Goal: Task Accomplishment & Management: Use online tool/utility

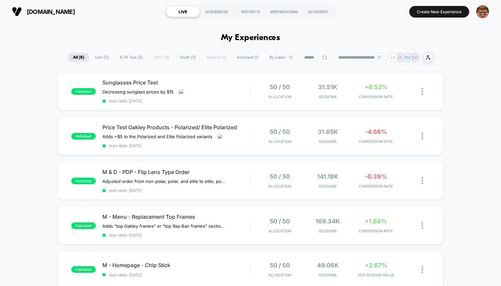
click at [481, 12] on img "button" at bounding box center [482, 11] width 13 height 13
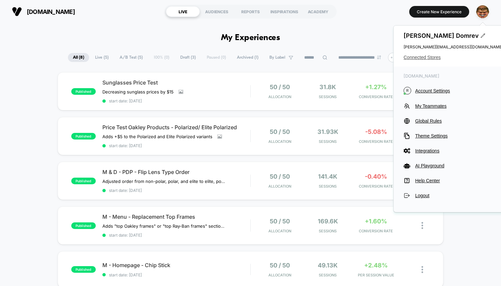
click at [419, 55] on span "Connected Stores" at bounding box center [452, 57] width 99 height 5
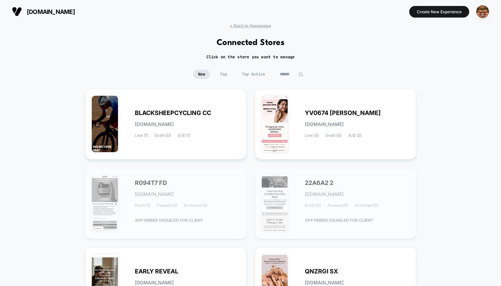
click at [288, 73] on input at bounding box center [291, 74] width 33 height 9
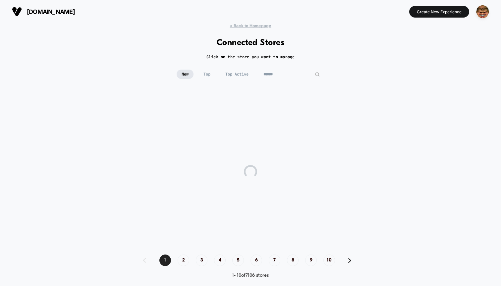
type input "*******"
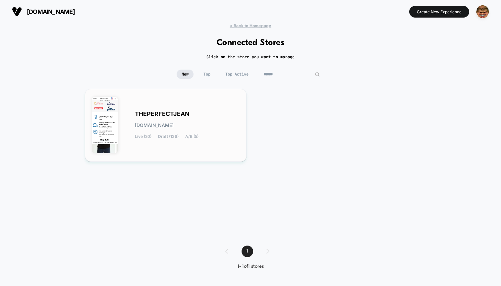
type input "******"
click at [154, 121] on div "THEPERFECTJEAN theperfectjean.myshopify.com Live (20) Draft (136) A/B (5)" at bounding box center [187, 125] width 105 height 27
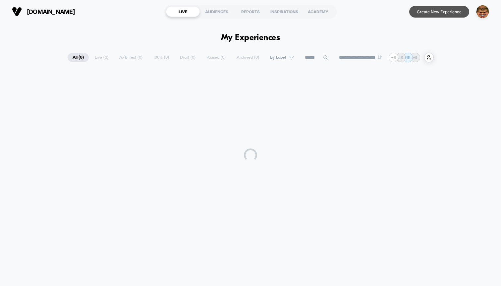
click at [434, 15] on button "Create New Experience" at bounding box center [439, 12] width 60 height 12
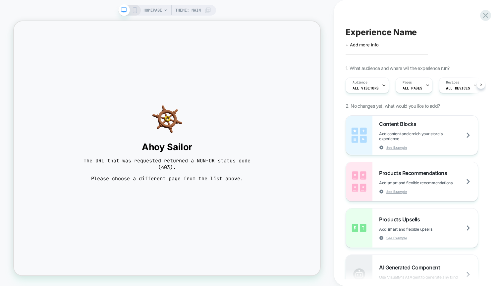
scroll to position [0, 0]
click at [481, 21] on div "Experience Name Click to edit experience details + Add more info 1. What audien…" at bounding box center [414, 143] width 144 height 272
click at [482, 20] on div "Experience Name Click to edit experience details + Add more info 1. What audien…" at bounding box center [414, 143] width 144 height 272
click at [483, 18] on icon at bounding box center [485, 15] width 9 height 9
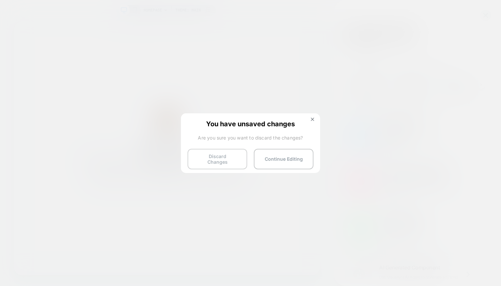
click at [240, 159] on button "Discard Changes" at bounding box center [217, 159] width 60 height 21
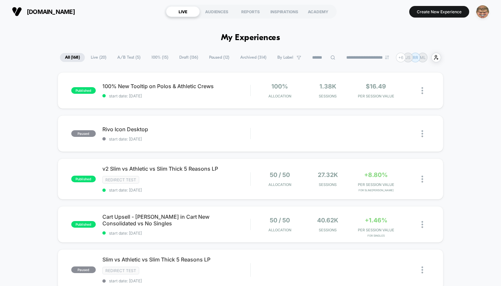
click at [486, 13] on img "button" at bounding box center [482, 11] width 13 height 13
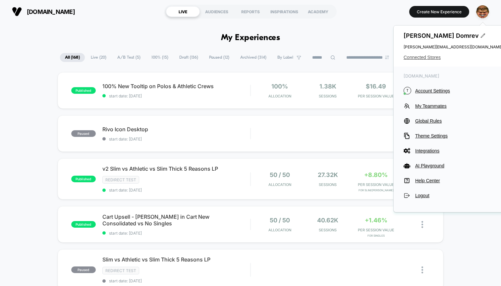
click at [427, 58] on span "Connected Stores" at bounding box center [452, 57] width 99 height 5
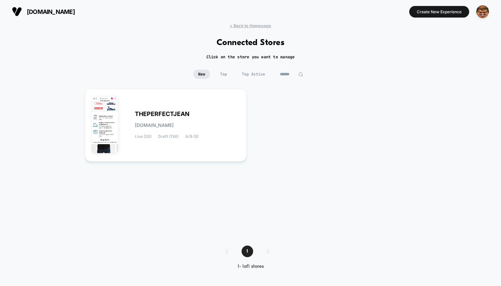
click at [248, 21] on div "theperfectjean.nyc Create New Experience" at bounding box center [250, 11] width 501 height 23
click at [485, 11] on img "button" at bounding box center [482, 11] width 13 height 13
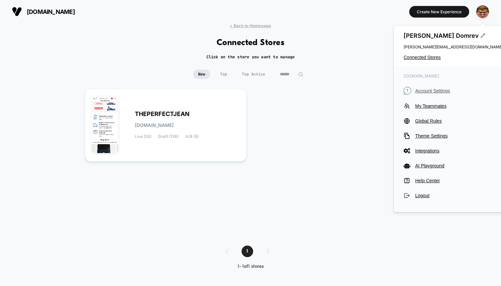
click at [432, 92] on span "Account Settings" at bounding box center [459, 90] width 88 height 5
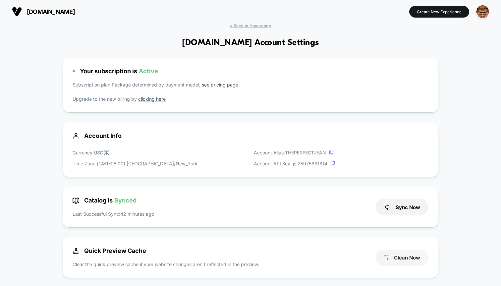
scroll to position [6, 0]
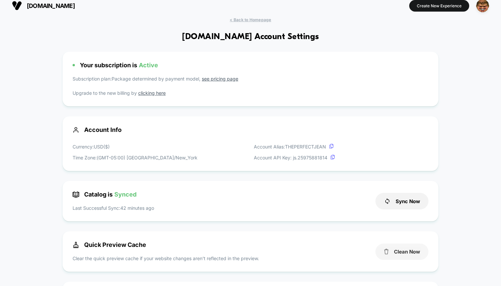
click at [405, 253] on button "Clean Now" at bounding box center [401, 251] width 53 height 16
click at [431, 2] on button "Create New Experience" at bounding box center [439, 6] width 60 height 12
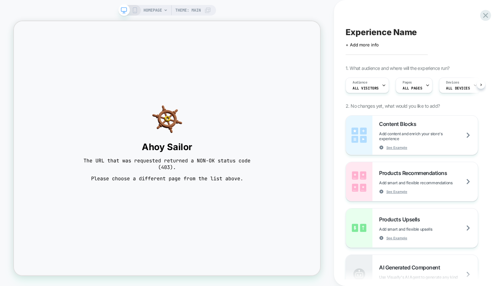
scroll to position [0, 0]
click at [187, 8] on span "Theme: MAIN" at bounding box center [187, 10] width 25 height 11
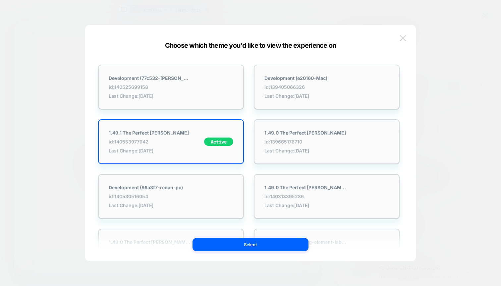
click at [405, 42] on button at bounding box center [403, 38] width 10 height 10
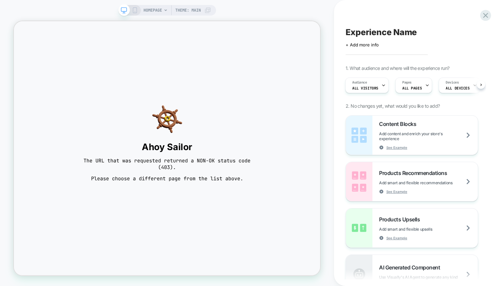
click at [178, 15] on span "Theme: MAIN" at bounding box center [187, 10] width 25 height 11
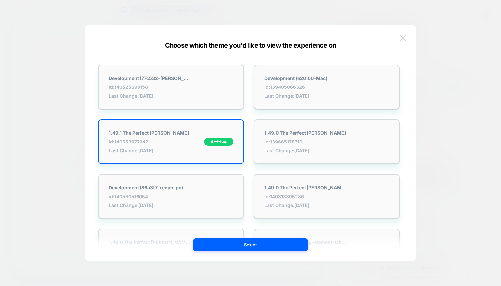
click at [403, 36] on img at bounding box center [403, 38] width 6 height 6
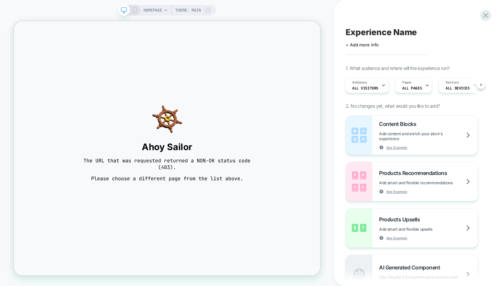
click at [201, 10] on span "Theme: MAIN" at bounding box center [187, 10] width 25 height 11
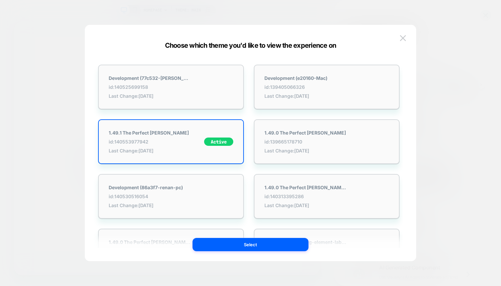
click at [411, 35] on div "Choose which theme you'd like to view the experience on Development (77c532-Oli…" at bounding box center [250, 145] width 331 height 229
click at [403, 36] on img at bounding box center [403, 38] width 6 height 6
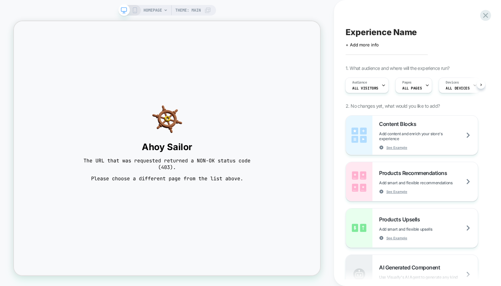
click at [143, 10] on span "HOMEPAGE" at bounding box center [152, 10] width 19 height 11
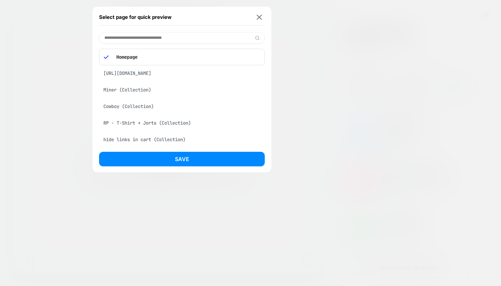
click at [139, 89] on div "Miner (Collection)" at bounding box center [182, 89] width 166 height 13
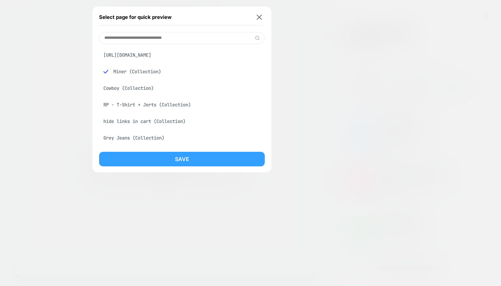
click at [155, 156] on button "Save" at bounding box center [182, 159] width 166 height 15
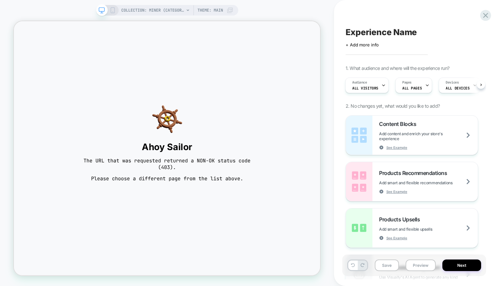
scroll to position [0, 1]
click at [146, 11] on span "COLLECTION: Miner (Category)" at bounding box center [152, 10] width 63 height 11
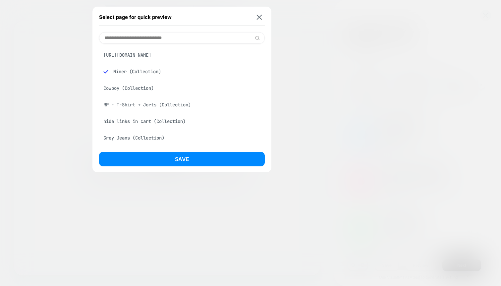
click at [117, 87] on div "Cowboy (Collection)" at bounding box center [182, 88] width 166 height 13
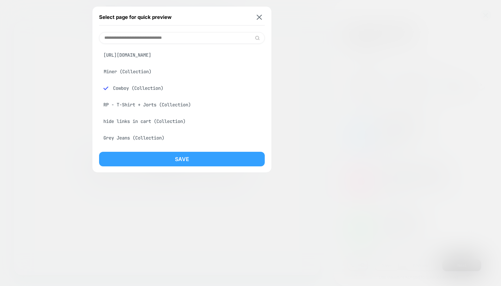
click at [139, 157] on button "Save" at bounding box center [182, 159] width 166 height 15
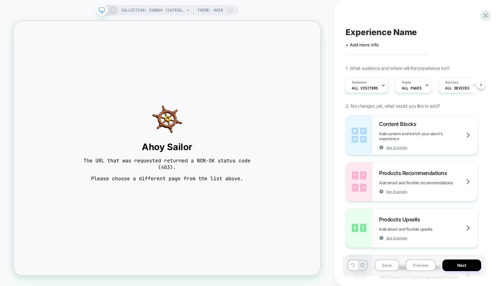
scroll to position [0, 1]
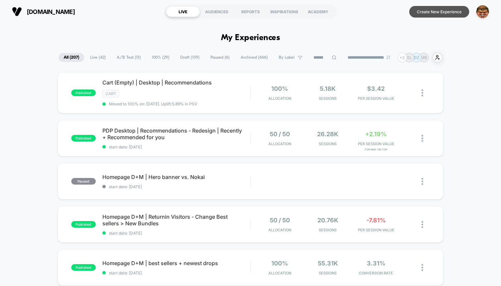
click at [434, 13] on button "Create New Experience" at bounding box center [439, 12] width 60 height 12
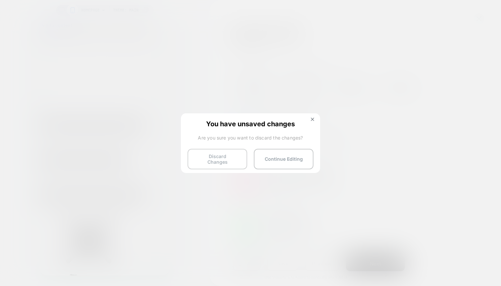
click at [218, 156] on button "Discard Changes" at bounding box center [217, 159] width 60 height 21
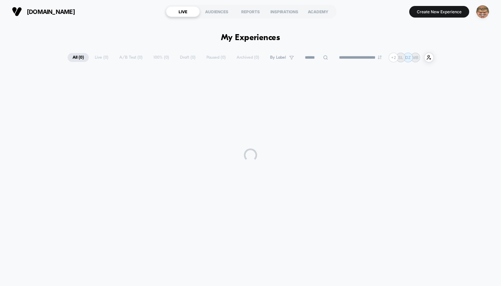
click at [482, 10] on img "button" at bounding box center [482, 11] width 13 height 13
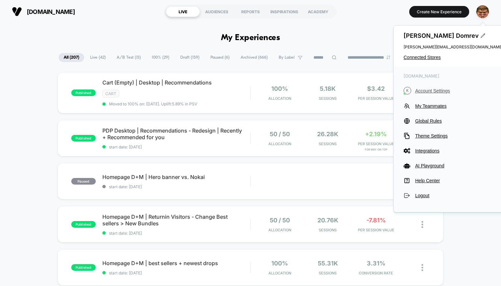
click at [433, 92] on span "Account Settings" at bounding box center [459, 90] width 88 height 5
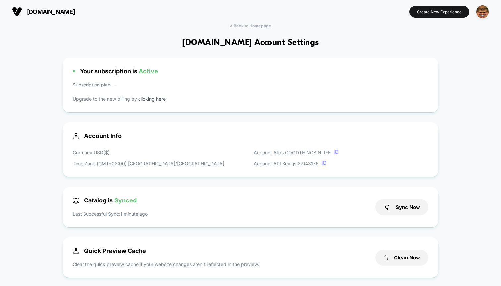
scroll to position [89, 0]
click at [404, 258] on button "Clean Now" at bounding box center [401, 257] width 53 height 16
click at [433, 16] on button "Create New Experience" at bounding box center [439, 12] width 60 height 12
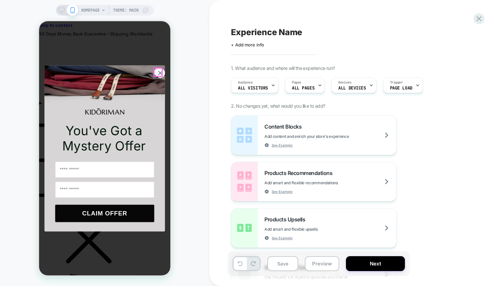
click at [159, 70] on circle "Close dialog" at bounding box center [160, 73] width 9 height 9
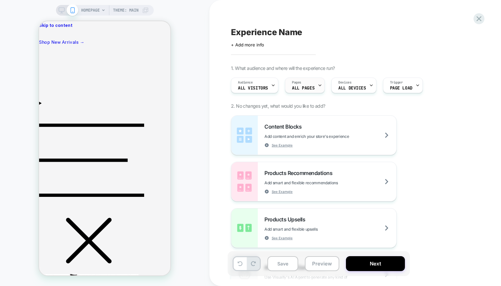
click at [308, 85] on div "Pages ALL PAGES" at bounding box center [303, 85] width 36 height 15
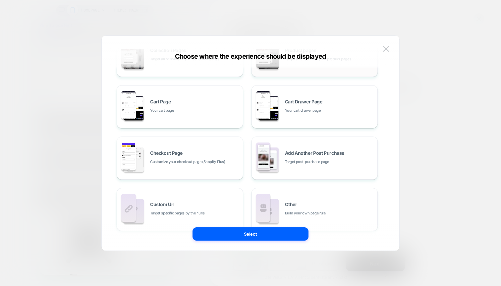
scroll to position [100, 0]
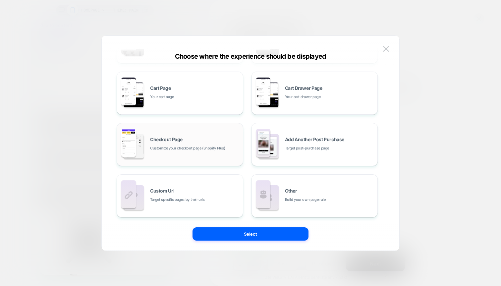
click at [190, 130] on div "Checkout Page Customize your checkout page (Shopify Plus)" at bounding box center [179, 144] width 119 height 36
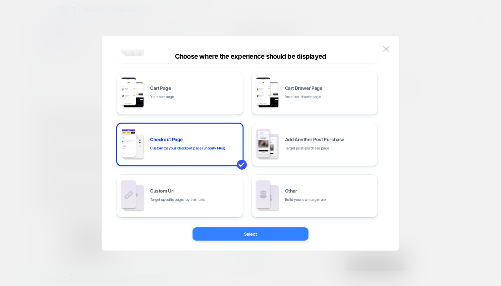
click at [259, 236] on button "Select" at bounding box center [250, 233] width 116 height 13
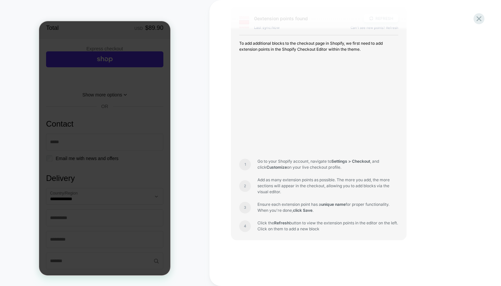
scroll to position [0, 0]
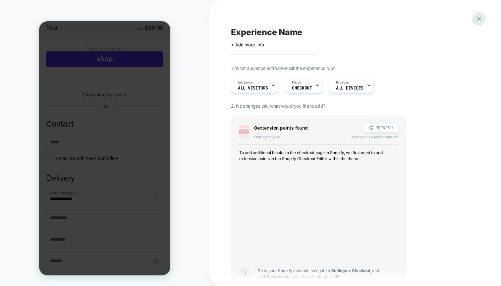
click at [478, 22] on icon at bounding box center [478, 18] width 9 height 9
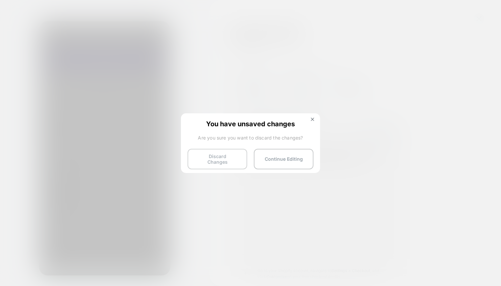
click at [230, 149] on button "Discard Changes" at bounding box center [217, 159] width 60 height 21
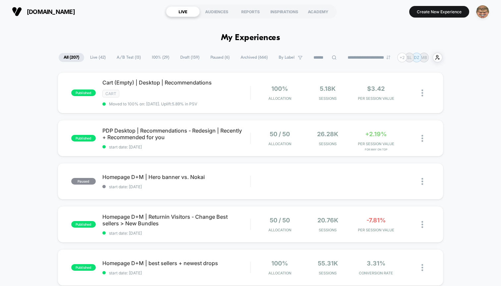
click at [477, 12] on img "button" at bounding box center [482, 11] width 13 height 13
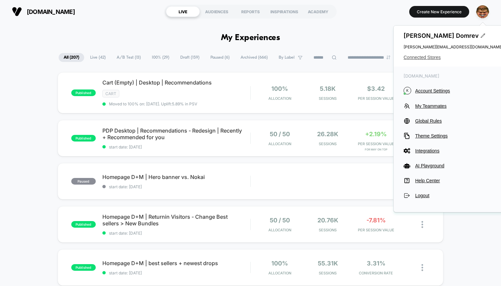
click at [415, 60] on span "Connected Stores" at bounding box center [452, 57] width 99 height 5
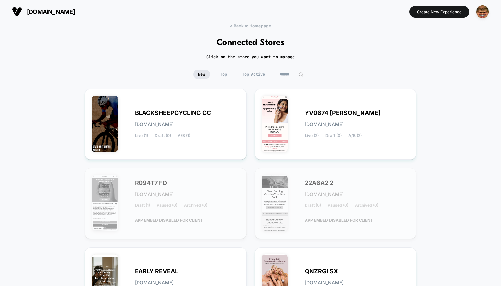
click at [289, 76] on input at bounding box center [291, 74] width 33 height 9
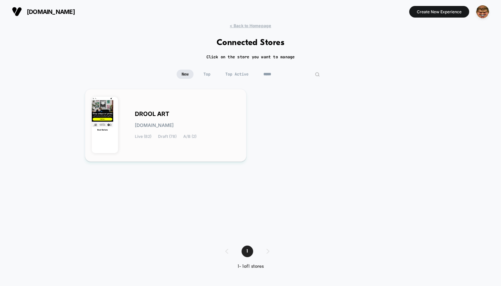
type input "*****"
click at [169, 129] on div "DROOL ART [DOMAIN_NAME] Live (82) Draft (78) A/B (2)" at bounding box center [187, 125] width 105 height 27
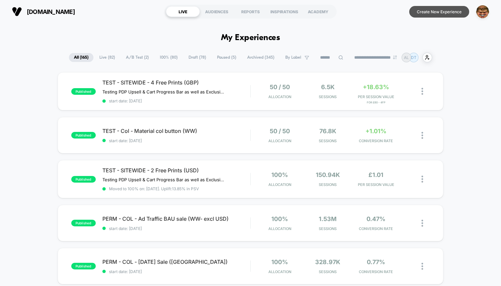
click at [432, 12] on button "Create New Experience" at bounding box center [439, 12] width 60 height 12
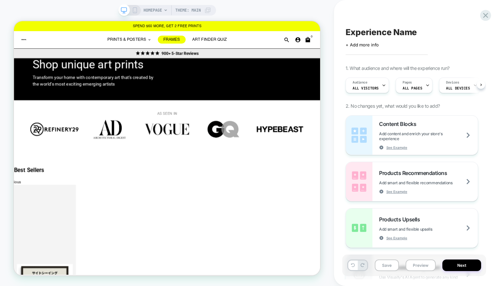
scroll to position [0, 0]
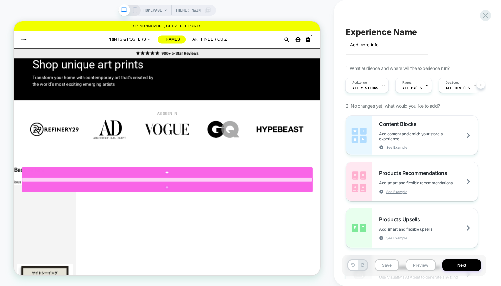
click at [293, 232] on div at bounding box center [218, 232] width 387 height 6
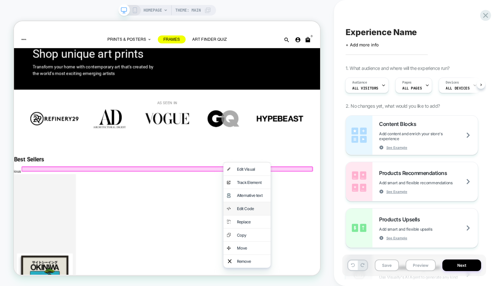
scroll to position [15, 0]
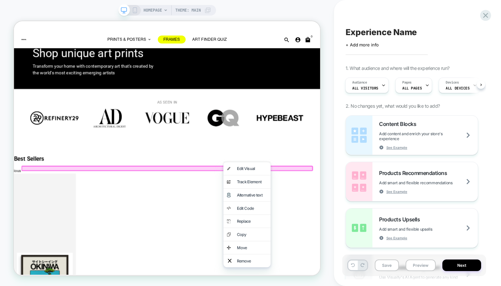
click at [419, 107] on span "2. No changes yet, what would you like to add?" at bounding box center [392, 106] width 94 height 6
click at [394, 219] on div at bounding box center [218, 217] width 388 height 7
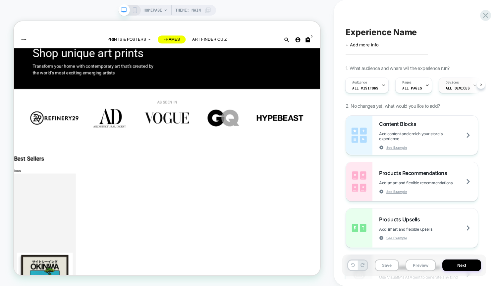
click at [0, 0] on span "ALL DEVICES" at bounding box center [0, 0] width 0 height 0
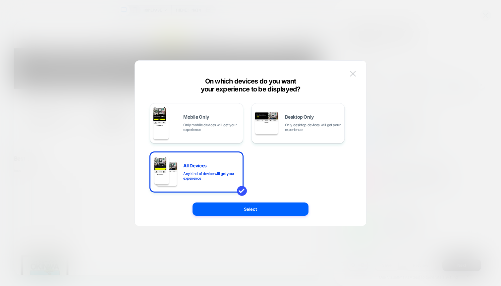
click at [0, 0] on button at bounding box center [0, 0] width 0 height 0
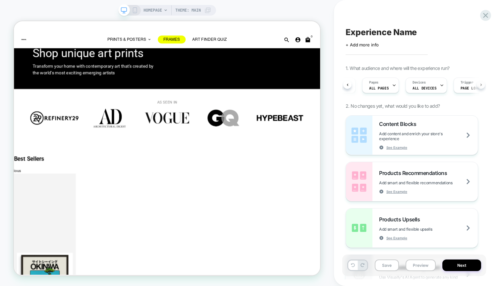
click at [479, 85] on icon at bounding box center [480, 84] width 3 height 3
click at [0, 0] on div "Pages ALL PAGES" at bounding box center [0, 0] width 0 height 0
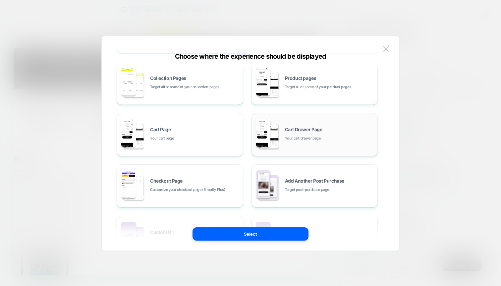
scroll to position [87, 0]
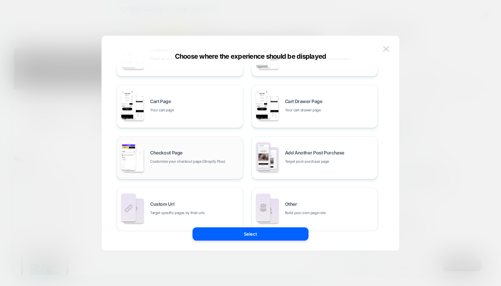
click at [232, 157] on div "Checkout Page Customize your checkout page (Shopify Plus)" at bounding box center [194, 157] width 89 height 14
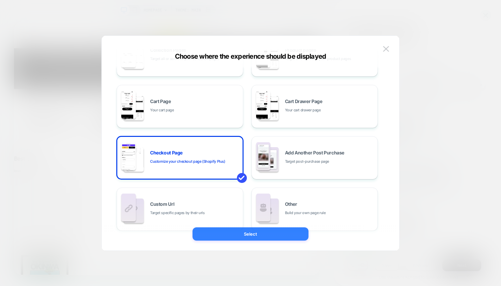
click at [0, 0] on button "Select" at bounding box center [0, 0] width 0 height 0
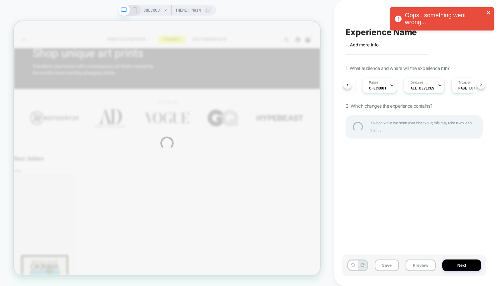
click at [487, 10] on icon "close" at bounding box center [488, 12] width 5 height 5
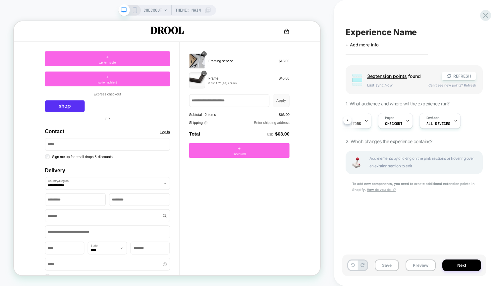
scroll to position [0, 0]
click at [309, 197] on span "under-total" at bounding box center [314, 198] width 18 height 6
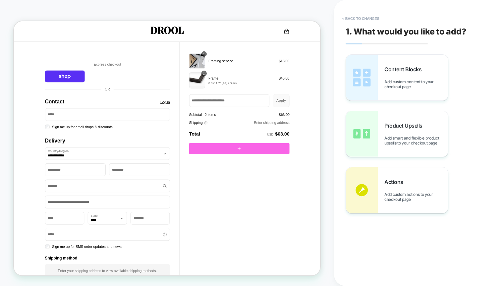
click at [315, 191] on div at bounding box center [314, 190] width 134 height 15
click at [382, 84] on div "Content Blocks Add custom content to your checkout page" at bounding box center [397, 78] width 102 height 46
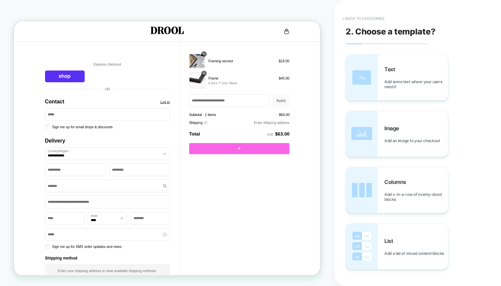
click at [372, 22] on button "< Back to categories" at bounding box center [363, 18] width 49 height 11
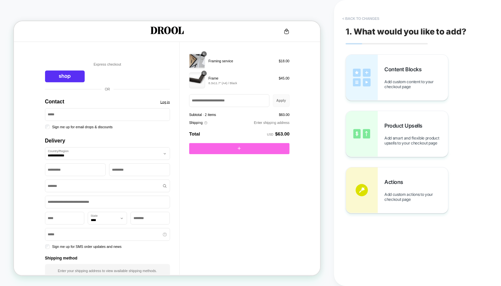
click at [359, 17] on button "< Back to changes" at bounding box center [361, 18] width 44 height 11
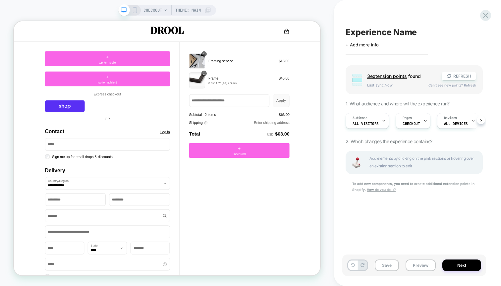
scroll to position [0, 0]
click at [336, 193] on div "+ under-total" at bounding box center [314, 193] width 134 height 20
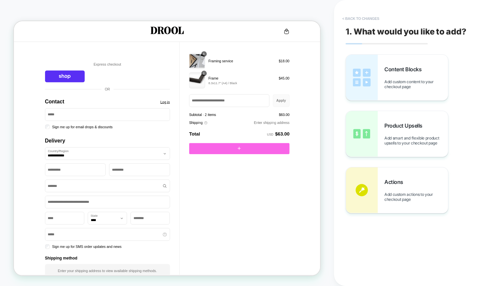
click at [360, 18] on button "< Back to changes" at bounding box center [361, 18] width 44 height 11
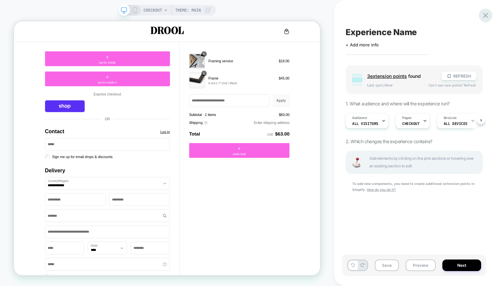
click at [480, 14] on div at bounding box center [485, 16] width 14 height 14
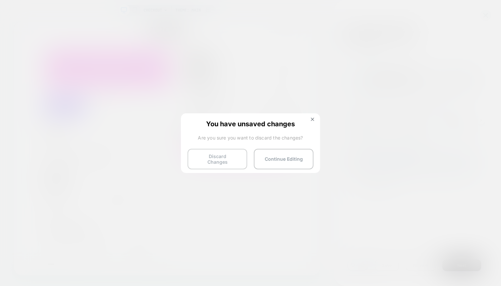
click at [221, 149] on button "Discard Changes" at bounding box center [217, 159] width 60 height 21
